Goal: Find specific page/section: Find specific page/section

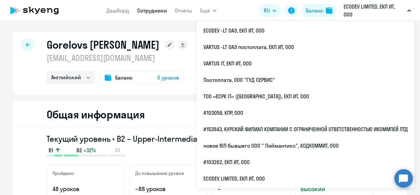
select select "english"
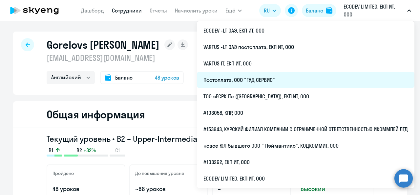
click at [270, 78] on li "Постоплата, ООО "ГУД СЕРВИС"" at bounding box center [306, 80] width 218 height 16
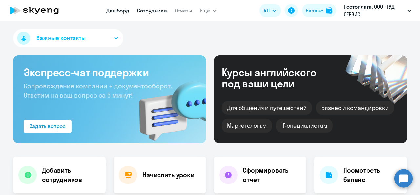
click at [162, 10] on link "Сотрудники" at bounding box center [152, 10] width 30 height 7
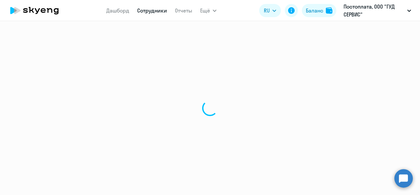
select select "30"
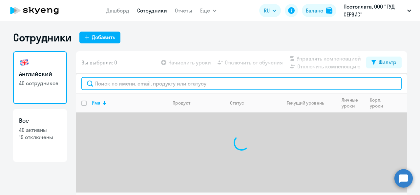
click at [182, 80] on input "text" at bounding box center [241, 83] width 320 height 13
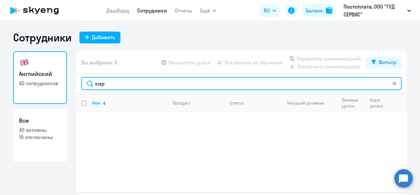
type input "кир"
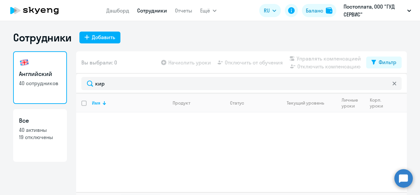
click at [49, 11] on icon at bounding box center [35, 10] width 58 height 16
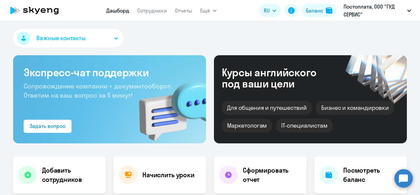
select select "30"
